Goal: Task Accomplishment & Management: Manage account settings

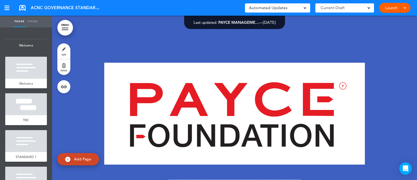
scroll to position [8511, 0]
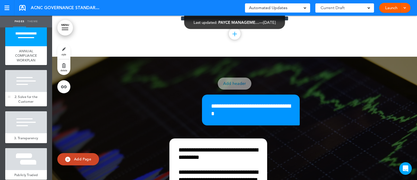
click at [26, 103] on span "2. Solve for the Customer" at bounding box center [26, 98] width 23 height 9
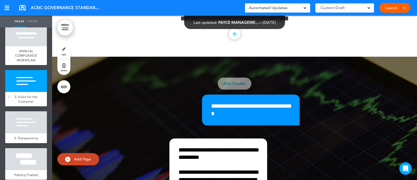
scroll to position [8674, 0]
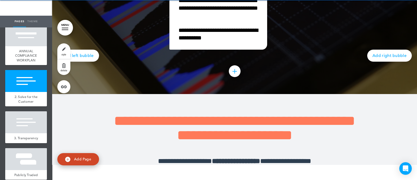
click at [61, 70] on span "delete" at bounding box center [63, 70] width 7 height 3
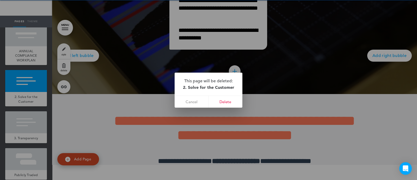
click at [57, 59] on link "delete" at bounding box center [63, 67] width 13 height 16
click at [230, 98] on link "Delete" at bounding box center [225, 102] width 34 height 12
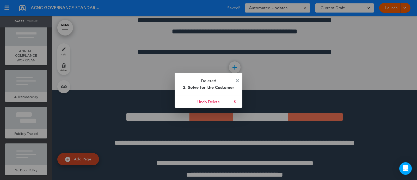
click at [22, 113] on div at bounding box center [208, 90] width 417 height 180
click at [235, 83] on p "Deleted 2. Solve for the Customer" at bounding box center [209, 83] width 68 height 23
click at [237, 81] on img at bounding box center [237, 80] width 3 height 3
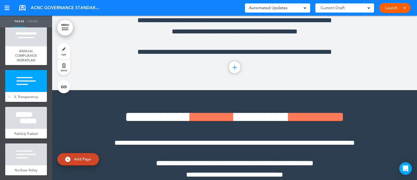
click at [18, 102] on div "3. Transparency" at bounding box center [26, 97] width 42 height 10
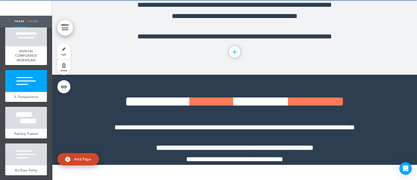
click at [65, 65] on link "delete" at bounding box center [63, 67] width 13 height 16
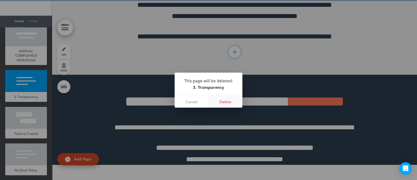
click at [230, 104] on link "Delete" at bounding box center [225, 102] width 34 height 12
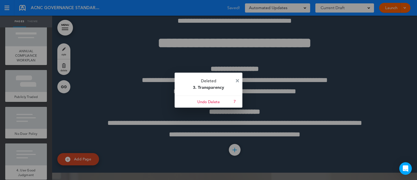
click at [238, 81] on img at bounding box center [237, 80] width 3 height 3
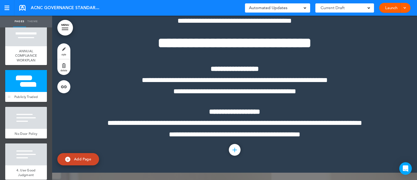
click at [37, 92] on div at bounding box center [26, 81] width 42 height 22
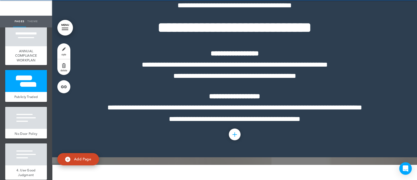
click at [66, 64] on link "delete" at bounding box center [63, 67] width 13 height 16
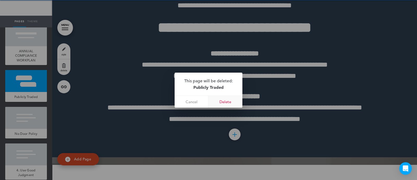
click at [232, 103] on link "Delete" at bounding box center [225, 102] width 34 height 12
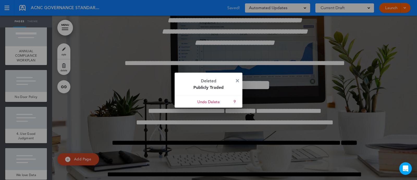
click at [238, 81] on img at bounding box center [237, 80] width 3 height 3
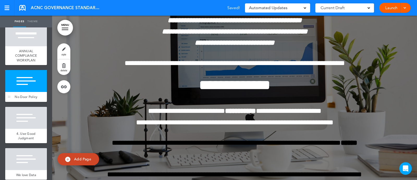
click at [24, 102] on div "No Door Policy" at bounding box center [26, 97] width 42 height 10
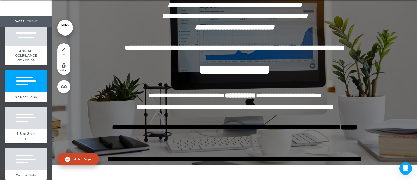
click at [68, 67] on link "delete" at bounding box center [63, 67] width 13 height 16
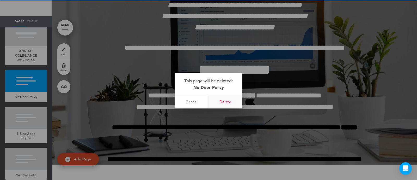
click at [221, 99] on link "Delete" at bounding box center [225, 102] width 34 height 12
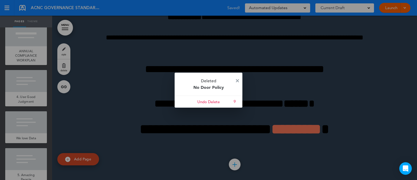
click at [234, 80] on p "Deleted No Door Policy" at bounding box center [209, 83] width 68 height 23
click at [237, 80] on img at bounding box center [237, 80] width 3 height 3
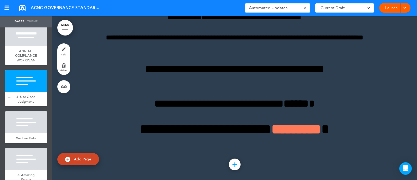
click at [25, 92] on div at bounding box center [26, 81] width 42 height 22
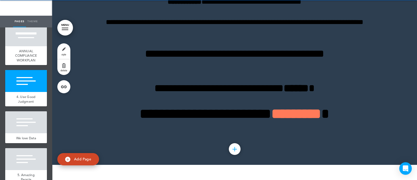
click at [67, 65] on link "delete" at bounding box center [63, 67] width 13 height 16
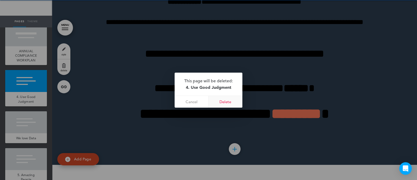
click at [231, 100] on link "Delete" at bounding box center [225, 102] width 34 height 12
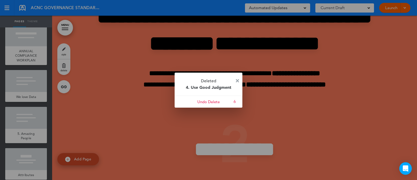
click at [238, 79] on img at bounding box center [237, 80] width 3 height 3
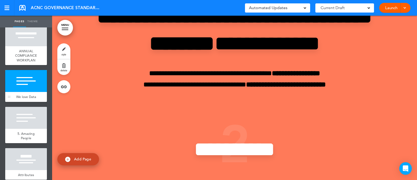
click at [21, 102] on div "We love Data" at bounding box center [26, 97] width 42 height 10
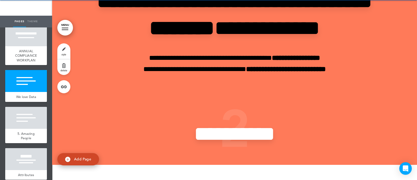
click at [66, 66] on link "delete" at bounding box center [63, 67] width 13 height 16
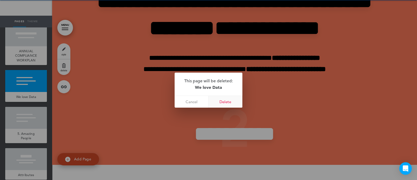
click at [226, 103] on link "Delete" at bounding box center [225, 102] width 34 height 12
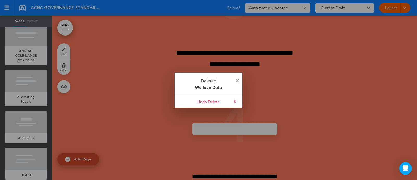
click at [237, 79] on img at bounding box center [237, 80] width 3 height 3
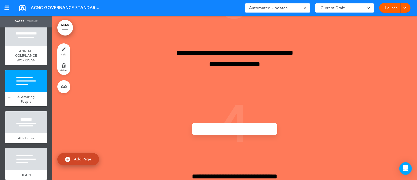
click at [24, 103] on span "5. Amazing People" at bounding box center [25, 98] width 17 height 9
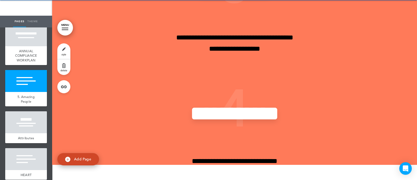
click at [61, 72] on link "delete" at bounding box center [63, 67] width 13 height 16
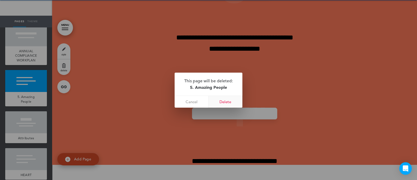
click at [228, 104] on link "Delete" at bounding box center [225, 102] width 34 height 12
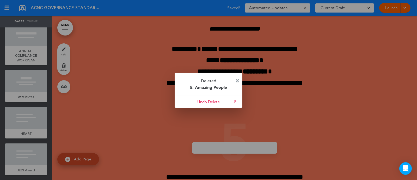
click at [237, 81] on img at bounding box center [237, 80] width 3 height 3
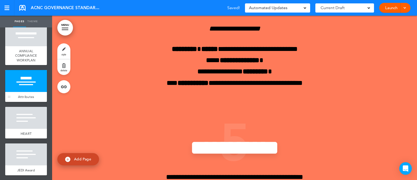
click at [32, 102] on div "Attributes" at bounding box center [26, 97] width 42 height 10
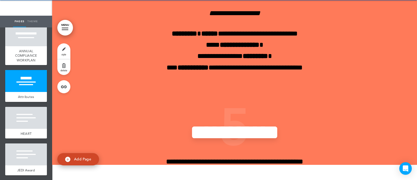
click at [64, 66] on link "delete" at bounding box center [63, 67] width 13 height 16
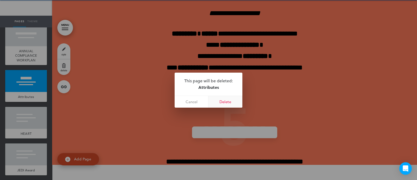
click at [224, 106] on link "Delete" at bounding box center [225, 102] width 34 height 12
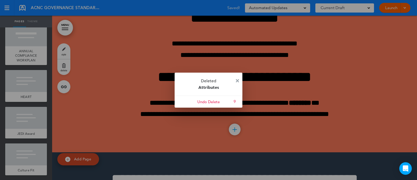
click at [236, 81] on img at bounding box center [237, 80] width 3 height 3
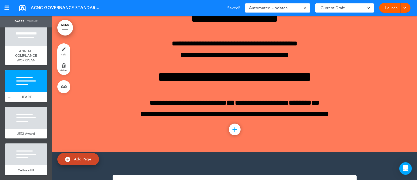
click at [24, 92] on div at bounding box center [26, 81] width 42 height 22
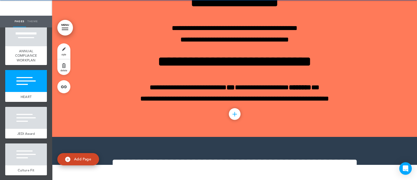
click at [62, 68] on link "delete" at bounding box center [63, 67] width 13 height 16
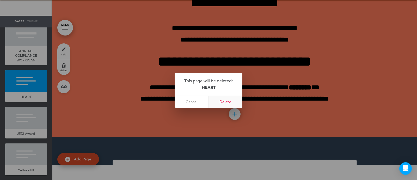
click at [222, 96] on link "Delete" at bounding box center [225, 102] width 34 height 12
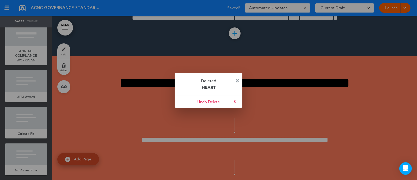
click at [238, 79] on img at bounding box center [237, 80] width 3 height 3
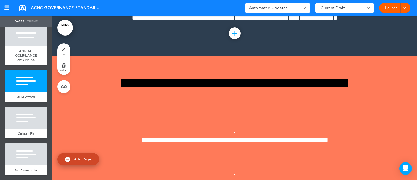
click at [64, 66] on link "delete" at bounding box center [63, 67] width 13 height 16
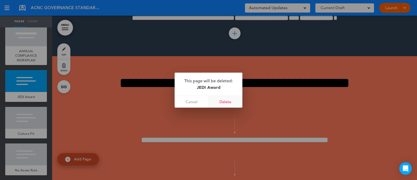
click at [237, 100] on link "Delete" at bounding box center [225, 102] width 34 height 12
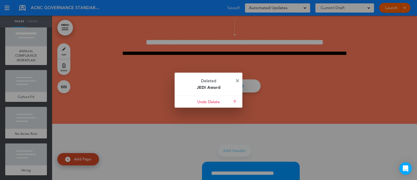
click at [237, 80] on img at bounding box center [237, 80] width 3 height 3
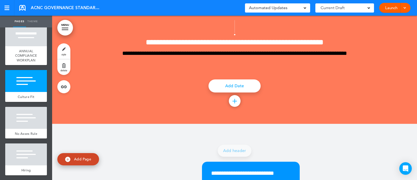
click at [65, 70] on span "delete" at bounding box center [63, 70] width 7 height 3
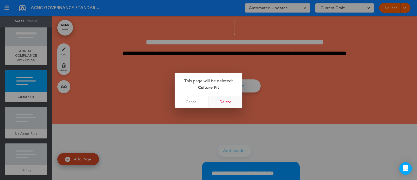
click at [222, 100] on link "Delete" at bounding box center [225, 102] width 34 height 12
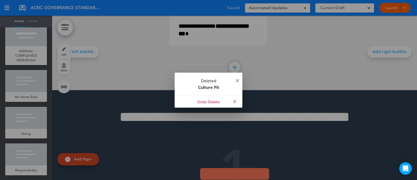
click at [235, 81] on p "Deleted Culture Fit" at bounding box center [209, 83] width 68 height 23
click at [237, 82] on link at bounding box center [237, 81] width 3 height 4
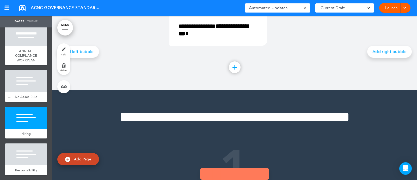
click at [20, 102] on div "No Asses Rule" at bounding box center [26, 97] width 42 height 10
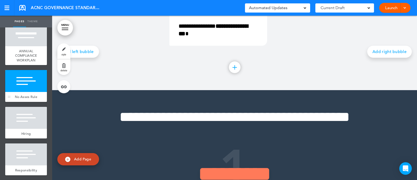
scroll to position [15, 0]
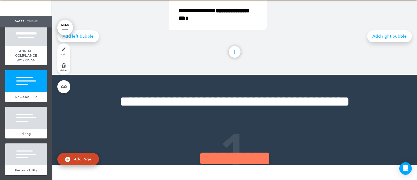
click at [66, 69] on span "delete" at bounding box center [63, 70] width 7 height 3
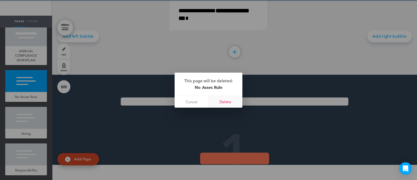
click at [229, 103] on link "Delete" at bounding box center [225, 102] width 34 height 12
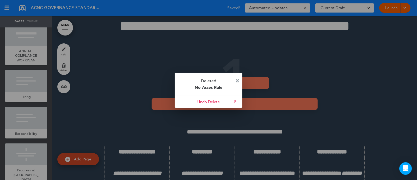
click at [238, 81] on img at bounding box center [237, 80] width 3 height 3
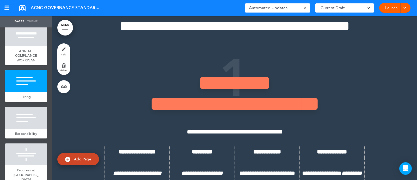
click at [66, 70] on span "delete" at bounding box center [63, 70] width 7 height 3
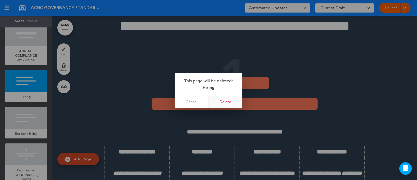
click at [228, 102] on link "Delete" at bounding box center [225, 102] width 34 height 12
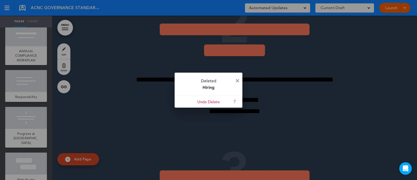
click at [236, 81] on img at bounding box center [237, 80] width 3 height 3
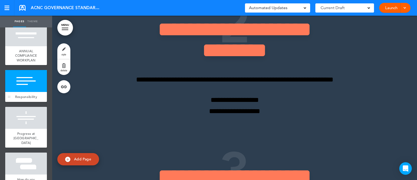
click at [38, 102] on div "Responsibility" at bounding box center [26, 97] width 42 height 10
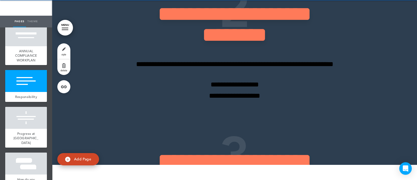
click at [64, 72] on link "delete" at bounding box center [63, 67] width 13 height 16
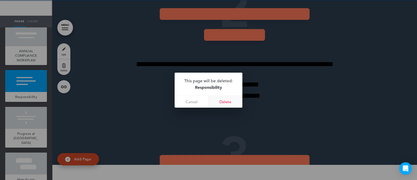
click at [233, 104] on link "Delete" at bounding box center [225, 102] width 34 height 12
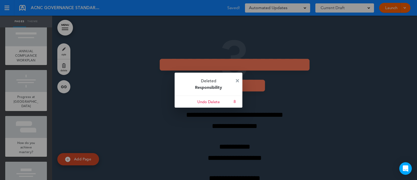
click at [236, 80] on img at bounding box center [237, 80] width 3 height 3
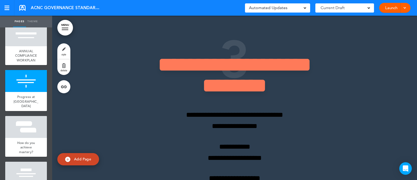
click at [65, 71] on span "delete" at bounding box center [63, 70] width 7 height 3
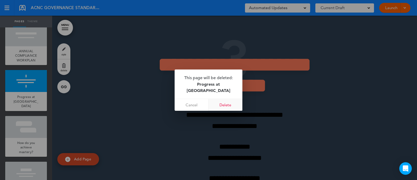
click at [224, 100] on link "Delete" at bounding box center [225, 105] width 34 height 12
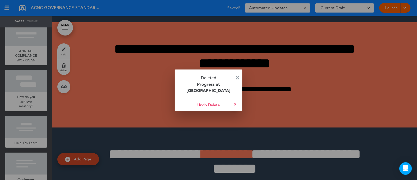
click at [238, 79] on img at bounding box center [237, 77] width 3 height 3
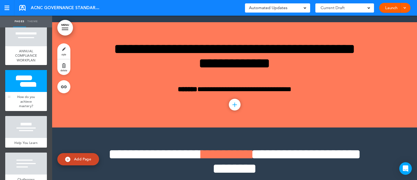
click at [30, 111] on div "How do you achieve mastery?" at bounding box center [26, 101] width 42 height 19
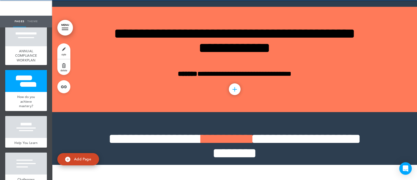
click at [63, 70] on span "delete" at bounding box center [63, 70] width 7 height 3
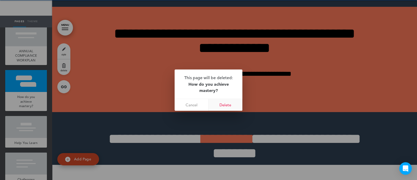
click at [229, 103] on link "Delete" at bounding box center [225, 105] width 34 height 12
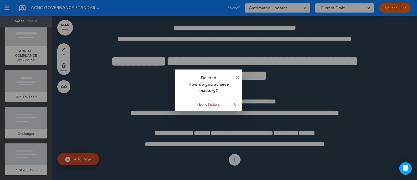
click at [238, 76] on img at bounding box center [237, 77] width 3 height 3
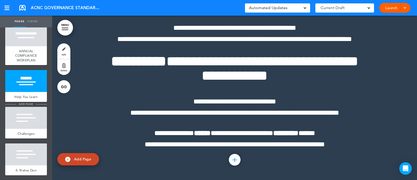
click at [34, 106] on li "add page" at bounding box center [26, 104] width 42 height 4
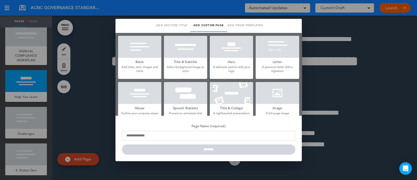
click at [91, 121] on div at bounding box center [208, 90] width 417 height 180
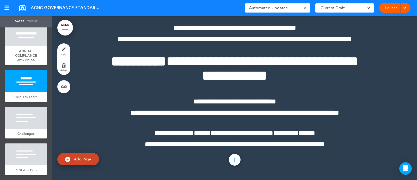
click at [61, 70] on span "delete" at bounding box center [63, 70] width 7 height 3
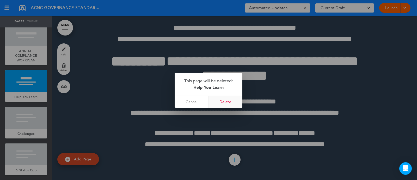
click at [229, 102] on link "Delete" at bounding box center [225, 102] width 34 height 12
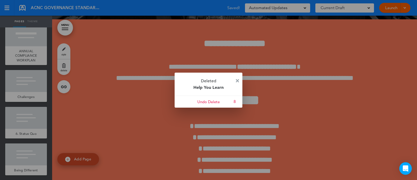
click at [237, 80] on img at bounding box center [237, 80] width 3 height 3
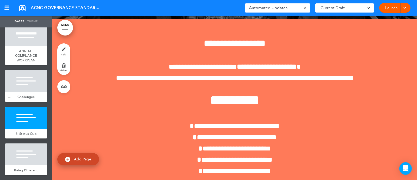
click at [25, 102] on div "Challenges" at bounding box center [26, 97] width 42 height 10
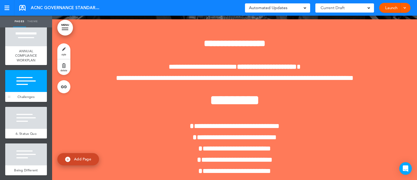
scroll to position [15, 0]
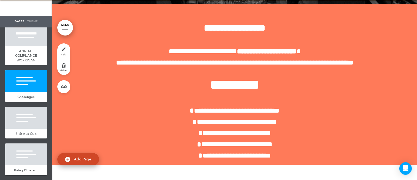
click at [70, 68] on link "delete" at bounding box center [63, 67] width 13 height 16
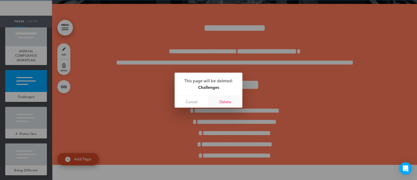
click at [232, 102] on link "Delete" at bounding box center [225, 102] width 34 height 12
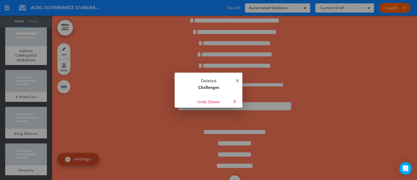
click at [237, 81] on img at bounding box center [237, 80] width 3 height 3
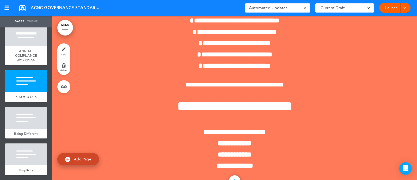
click at [62, 70] on span "delete" at bounding box center [63, 70] width 7 height 3
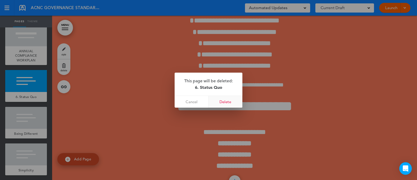
click at [233, 99] on link "Delete" at bounding box center [225, 102] width 34 height 12
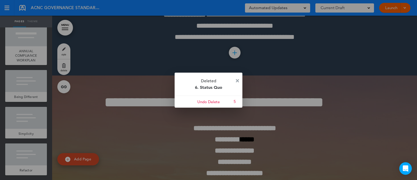
click at [237, 79] on img at bounding box center [237, 80] width 3 height 3
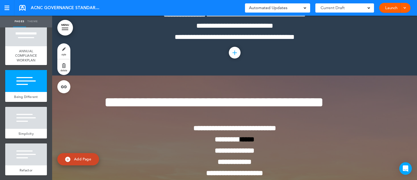
click at [68, 69] on link "delete" at bounding box center [63, 67] width 13 height 16
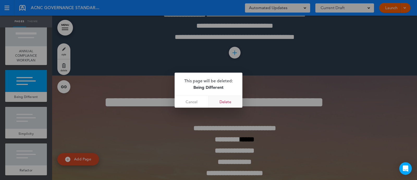
click at [227, 100] on link "Delete" at bounding box center [225, 102] width 34 height 12
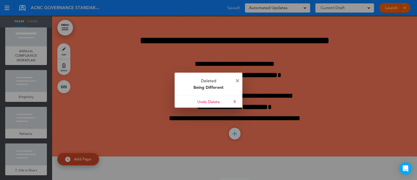
click at [238, 80] on img at bounding box center [237, 80] width 3 height 3
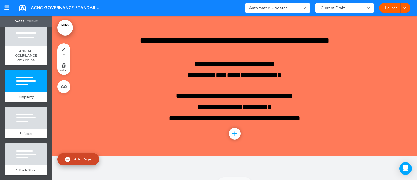
click at [63, 71] on span "delete" at bounding box center [63, 70] width 7 height 3
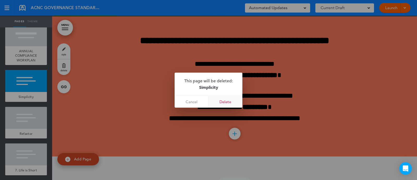
click at [225, 106] on link "Delete" at bounding box center [225, 102] width 34 height 12
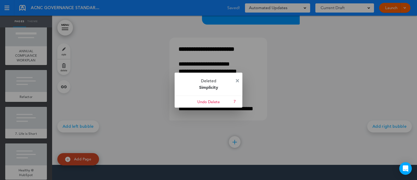
click at [236, 79] on img at bounding box center [237, 80] width 3 height 3
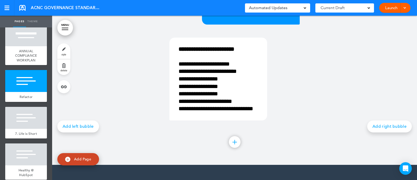
click at [63, 66] on link "delete" at bounding box center [63, 67] width 13 height 16
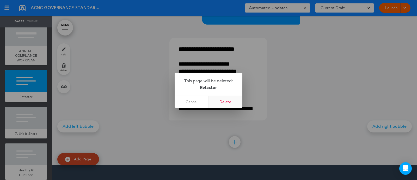
click at [232, 103] on link "Delete" at bounding box center [225, 102] width 34 height 12
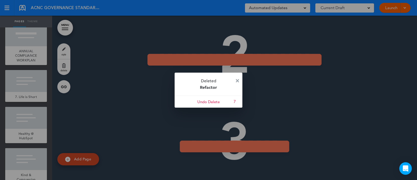
click at [237, 79] on img at bounding box center [237, 80] width 3 height 3
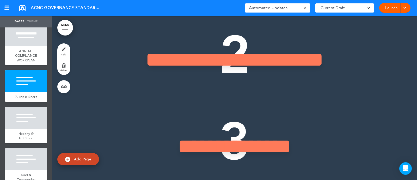
click at [65, 70] on span "delete" at bounding box center [63, 70] width 7 height 3
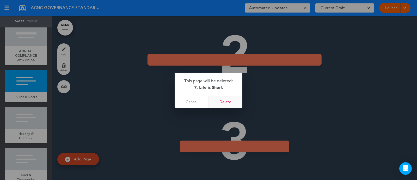
click at [227, 99] on link "Delete" at bounding box center [225, 102] width 34 height 12
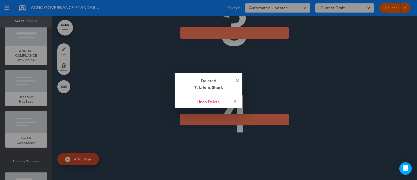
click at [240, 78] on p "Deleted 7. Life is Short" at bounding box center [209, 83] width 68 height 23
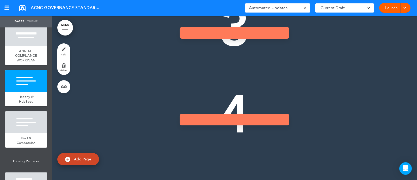
click at [70, 69] on link "delete" at bounding box center [63, 67] width 13 height 16
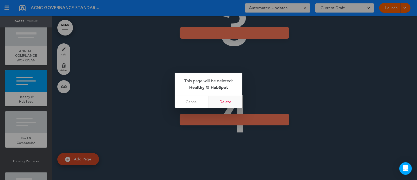
click at [225, 101] on link "Delete" at bounding box center [225, 102] width 34 height 12
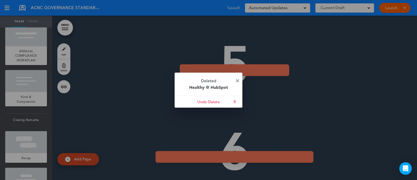
click at [237, 81] on img at bounding box center [237, 80] width 3 height 3
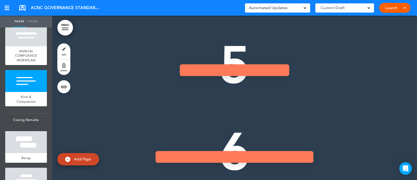
click at [65, 71] on span "delete" at bounding box center [63, 70] width 7 height 3
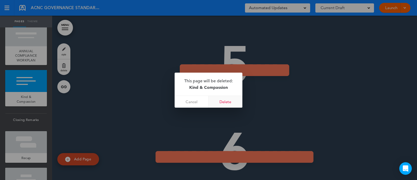
click at [230, 101] on link "Delete" at bounding box center [225, 102] width 34 height 12
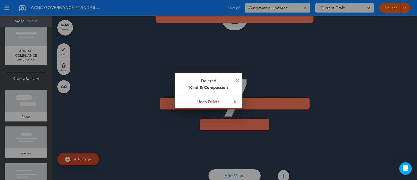
click at [238, 79] on img at bounding box center [237, 80] width 3 height 3
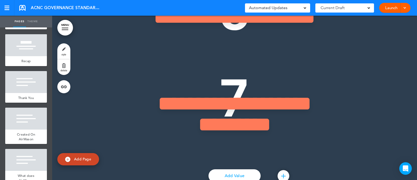
scroll to position [908, 0]
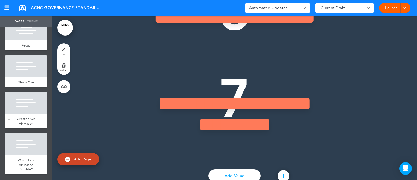
click at [28, 110] on div at bounding box center [26, 103] width 42 height 22
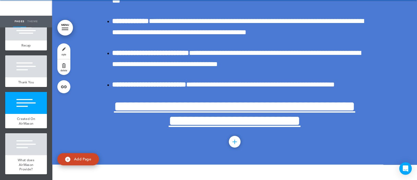
scroll to position [9829, 0]
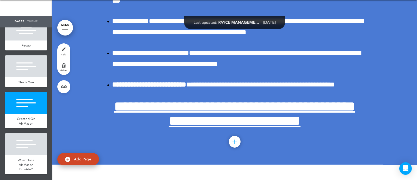
click at [64, 66] on link "delete" at bounding box center [63, 67] width 13 height 16
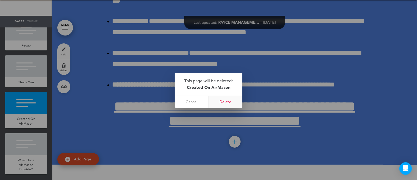
click at [228, 98] on link "Delete" at bounding box center [225, 102] width 34 height 12
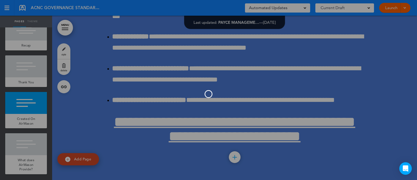
scroll to position [867, 0]
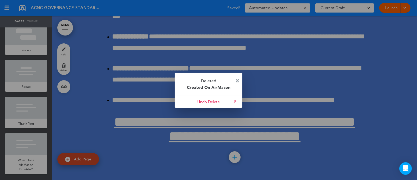
click at [238, 80] on img at bounding box center [237, 80] width 3 height 3
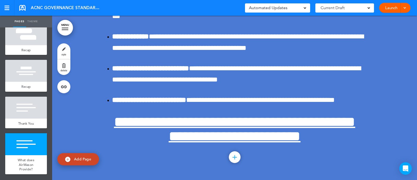
click at [65, 69] on span "delete" at bounding box center [63, 70] width 7 height 3
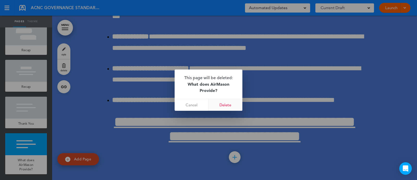
click at [231, 99] on link "Delete" at bounding box center [225, 105] width 34 height 12
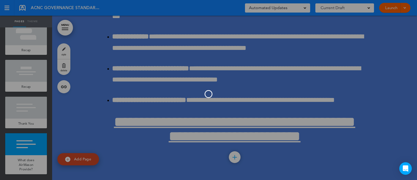
scroll to position [821, 0]
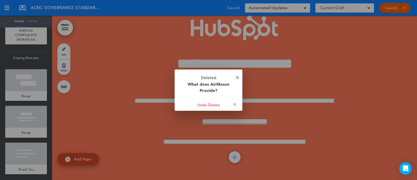
click at [236, 77] on img at bounding box center [237, 77] width 3 height 3
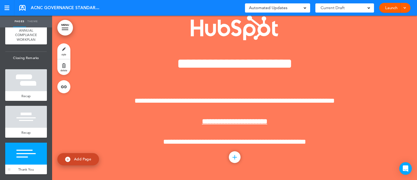
click at [21, 151] on div at bounding box center [26, 153] width 42 height 22
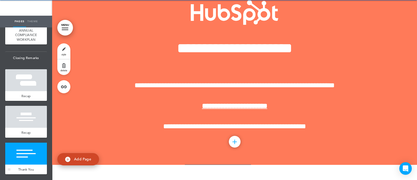
scroll to position [9648, 0]
click at [65, 67] on link "delete" at bounding box center [63, 67] width 13 height 16
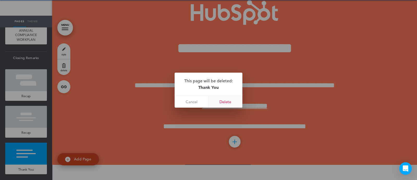
click at [228, 98] on link "Delete" at bounding box center [225, 102] width 34 height 12
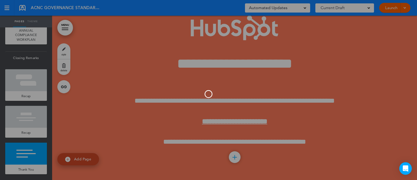
scroll to position [784, 0]
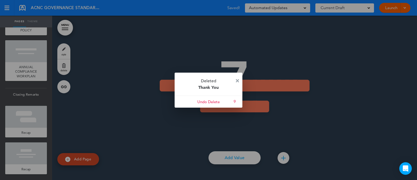
click at [238, 81] on img at bounding box center [237, 80] width 3 height 3
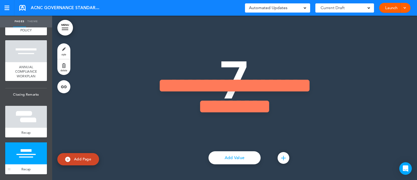
click at [30, 159] on div at bounding box center [26, 153] width 42 height 22
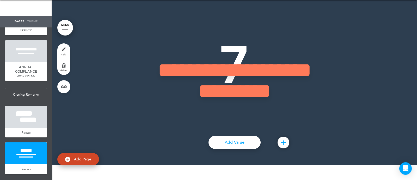
scroll to position [9485, 0]
click at [21, 127] on div at bounding box center [26, 117] width 42 height 22
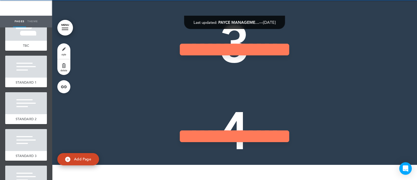
scroll to position [75, 0]
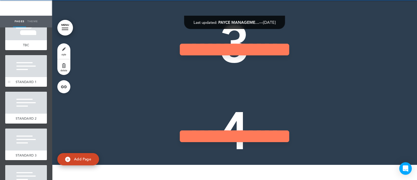
click at [28, 63] on div at bounding box center [26, 66] width 42 height 22
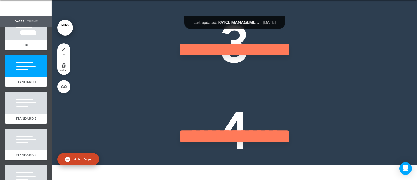
scroll to position [482, 0]
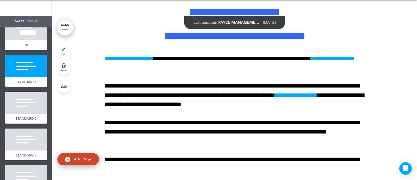
click at [64, 55] on span "style" at bounding box center [63, 54] width 5 height 3
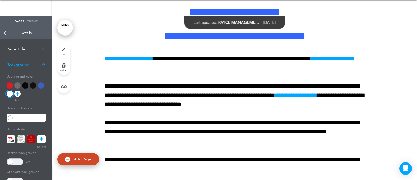
click at [38, 50] on div "Page Title" at bounding box center [26, 48] width 47 height 15
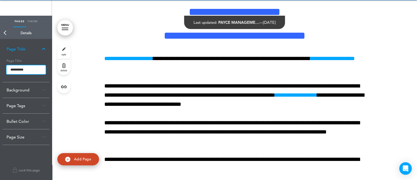
click at [8, 69] on input "**********" at bounding box center [26, 69] width 39 height 9
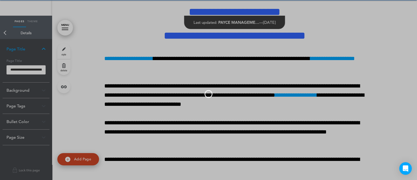
click at [44, 45] on body "Make this page common so it is available in other handbooks. This handbook [GEO…" at bounding box center [208, 75] width 417 height 180
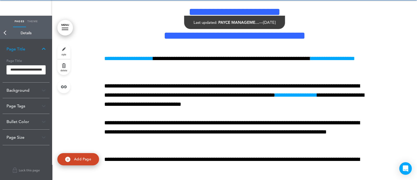
click at [7, 32] on link "Back" at bounding box center [5, 32] width 10 height 11
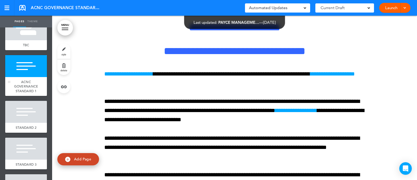
click at [35, 87] on div "ACNC GOVERNANCE STANDARD 1" at bounding box center [26, 86] width 42 height 19
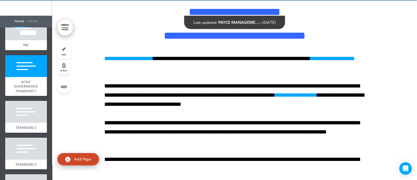
click at [66, 46] on link "style" at bounding box center [63, 51] width 13 height 16
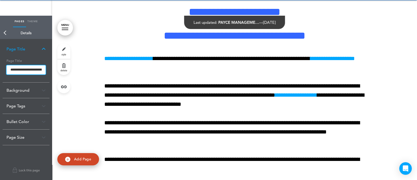
click at [10, 70] on input "**********" at bounding box center [26, 69] width 39 height 9
type input "**********"
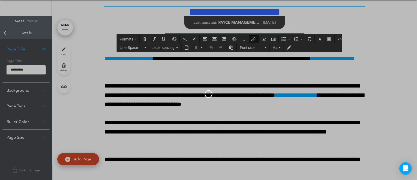
click at [113, 60] on body "Make this page common so it is available in other handbooks. This handbook [GEO…" at bounding box center [208, 75] width 417 height 180
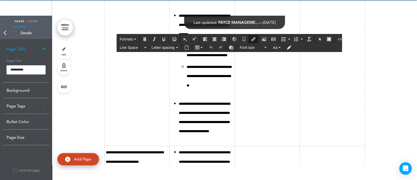
scroll to position [3995, 0]
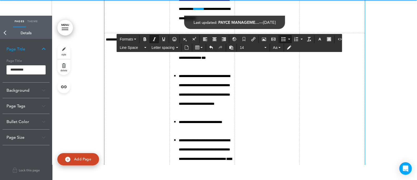
scroll to position [4851, 0]
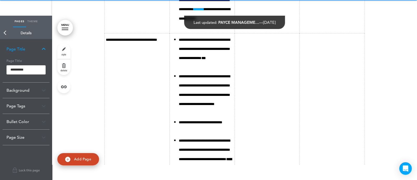
click at [5, 34] on link "Back" at bounding box center [5, 32] width 10 height 11
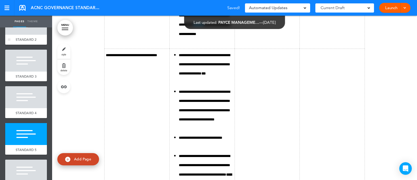
scroll to position [154, 0]
